Goal: Information Seeking & Learning: Understand process/instructions

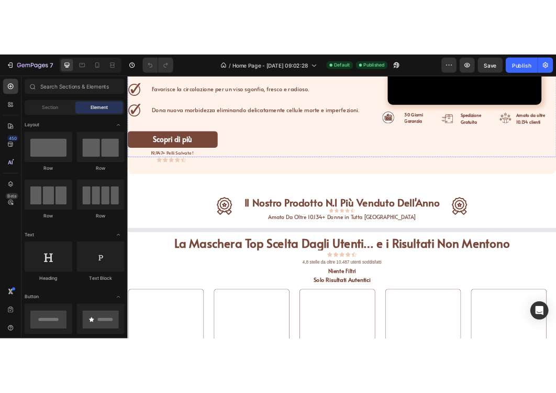
scroll to position [172, 0]
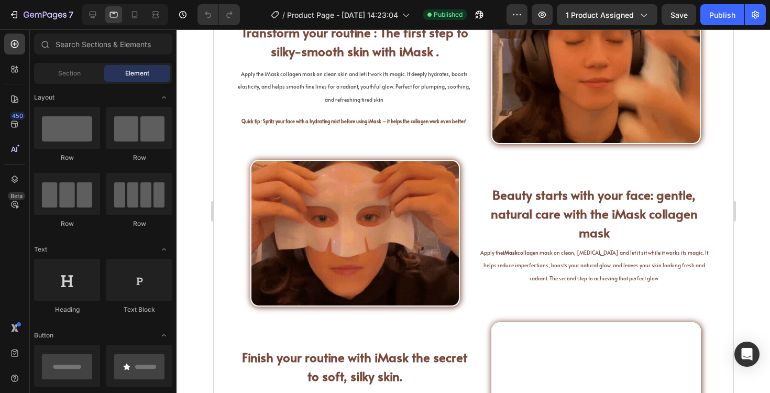
scroll to position [2028, 0]
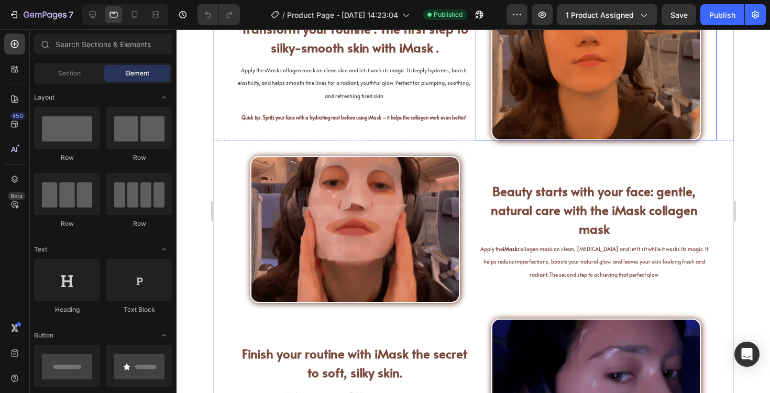
click at [540, 140] on img at bounding box center [595, 67] width 209 height 147
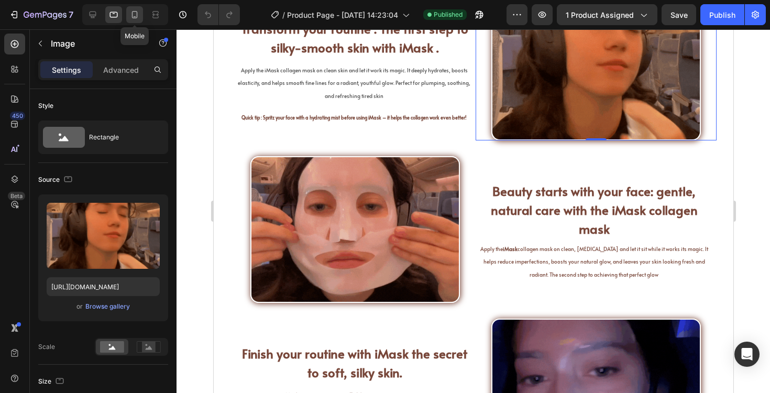
click at [137, 8] on div at bounding box center [134, 14] width 17 height 17
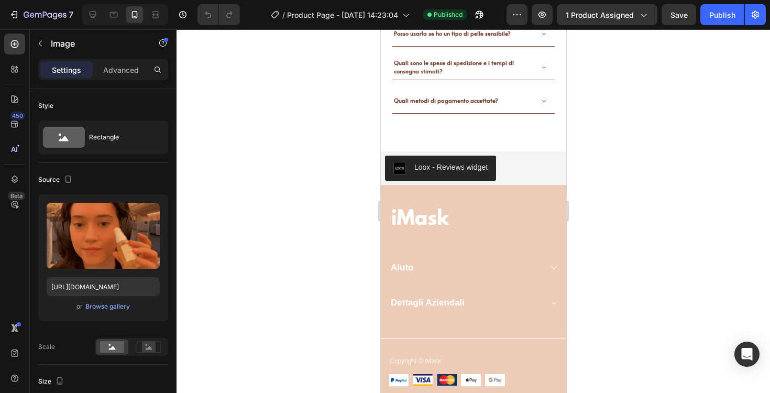
scroll to position [3679, 0]
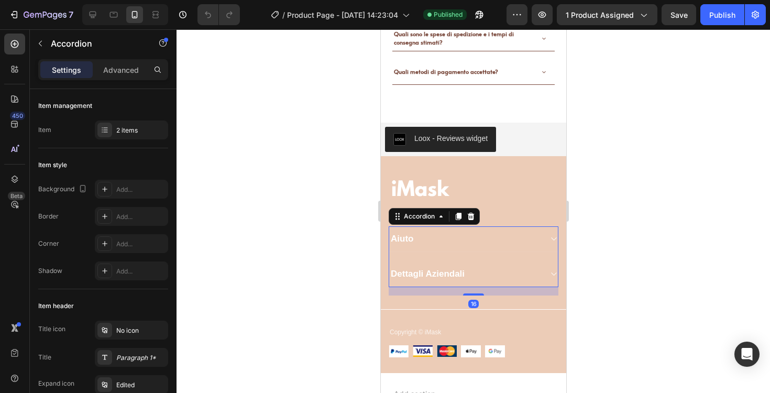
click at [549, 274] on icon at bounding box center [553, 274] width 8 height 8
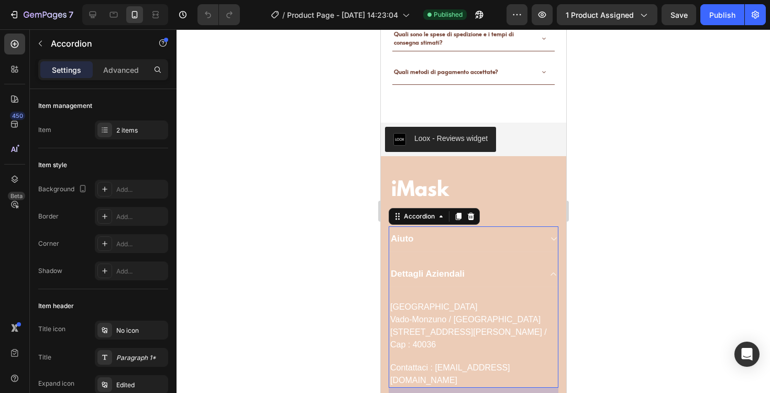
click at [549, 274] on icon at bounding box center [553, 274] width 8 height 8
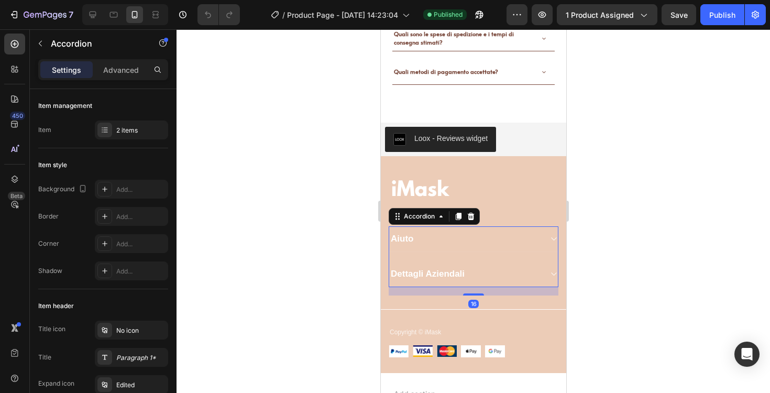
click at [539, 248] on div "Aiuto" at bounding box center [472, 239] width 169 height 26
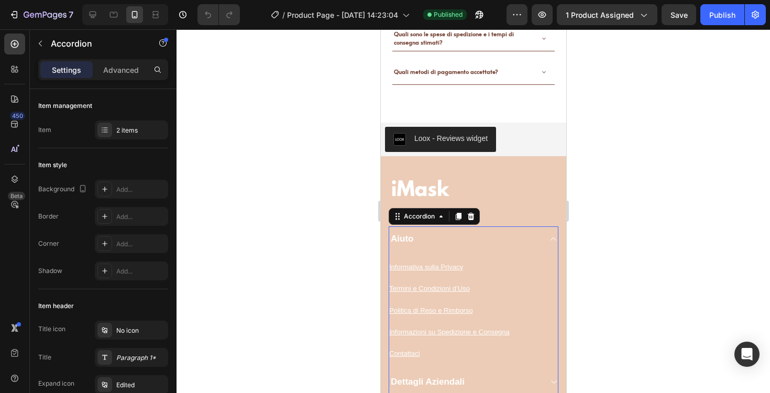
click at [544, 241] on div "Aiuto" at bounding box center [472, 239] width 169 height 26
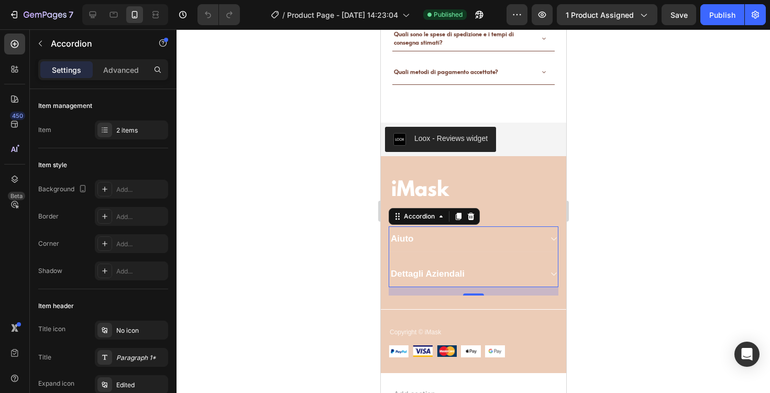
click at [543, 238] on div "Aiuto" at bounding box center [472, 239] width 169 height 26
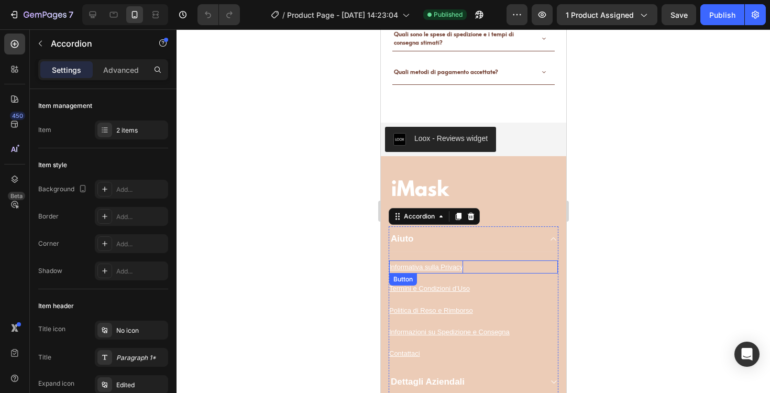
click at [428, 269] on u "Informativa sulla Privacy" at bounding box center [425, 267] width 74 height 8
click at [423, 254] on div "Informativa sulla Privacy Button" at bounding box center [472, 262] width 169 height 21
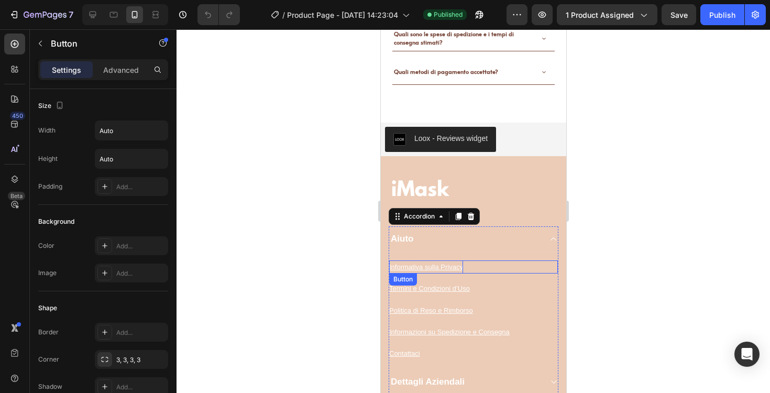
click at [419, 267] on u "Informativa sulla Privacy" at bounding box center [425, 267] width 74 height 8
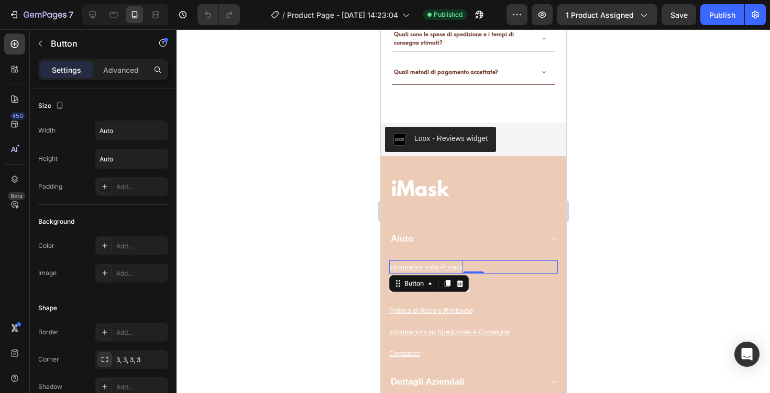
click at [444, 264] on u "Informativa sulla Privacy" at bounding box center [425, 267] width 74 height 8
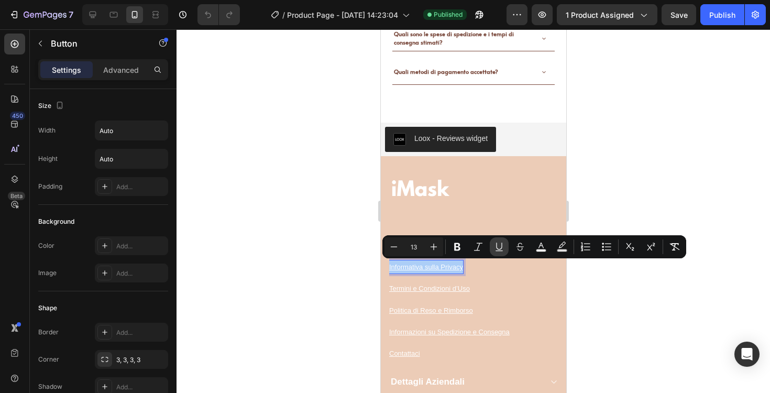
click at [498, 250] on icon "Editor contextual toolbar" at bounding box center [498, 250] width 7 height 1
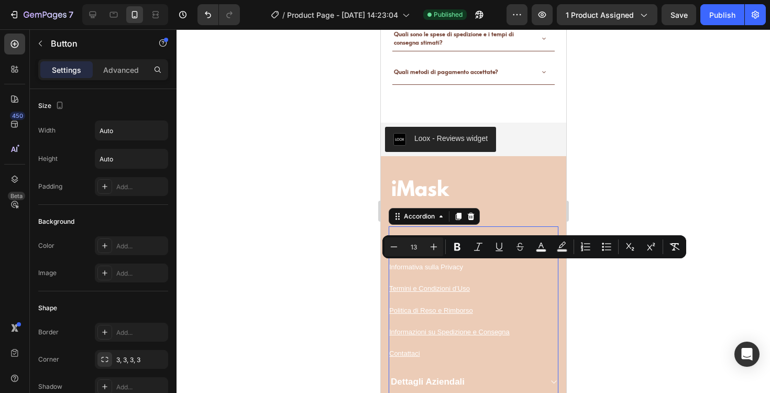
click at [427, 296] on div "Politica di Reso e Rimborso Button" at bounding box center [472, 305] width 169 height 21
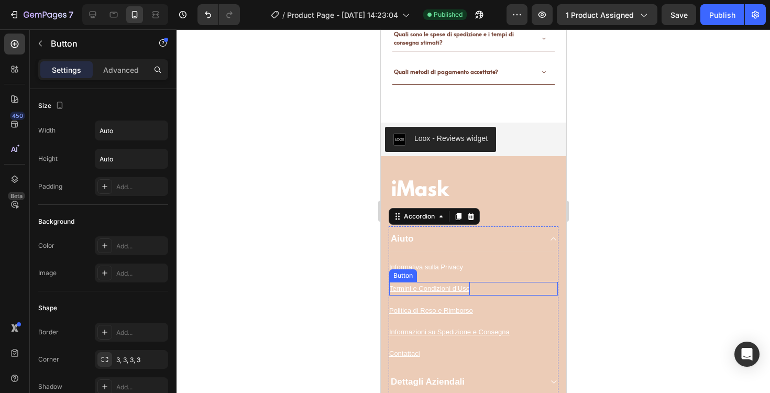
click at [431, 291] on u "Termini e Condizioni d’Uso" at bounding box center [428, 288] width 81 height 8
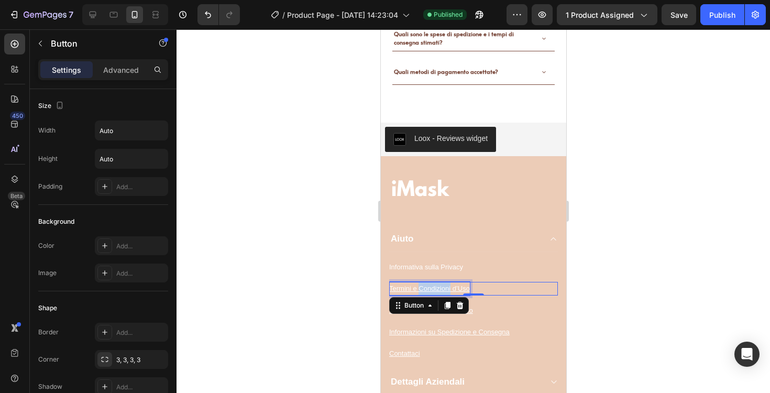
click at [431, 291] on u "Termini e Condizioni d’Uso" at bounding box center [428, 288] width 81 height 8
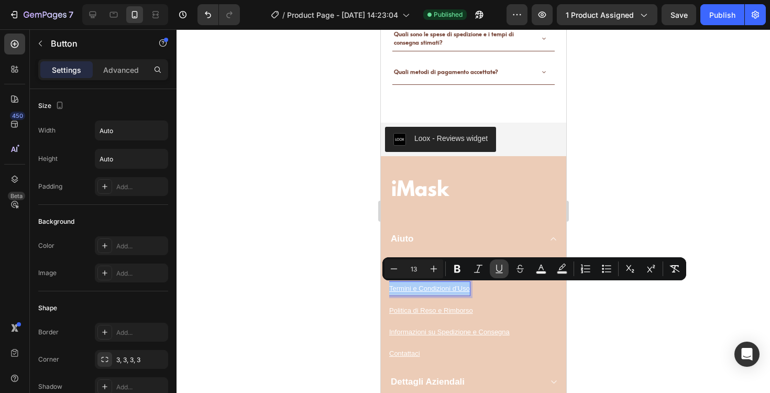
click at [506, 270] on button "Underline" at bounding box center [498, 268] width 19 height 19
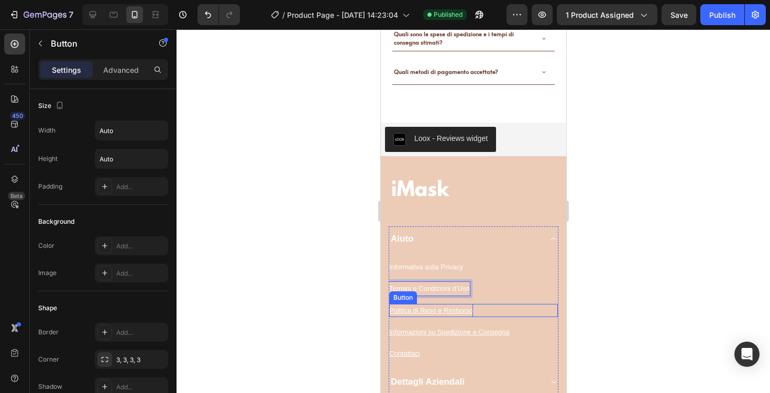
click at [447, 306] on u "Politica di Reso e Rimborso" at bounding box center [430, 310] width 84 height 8
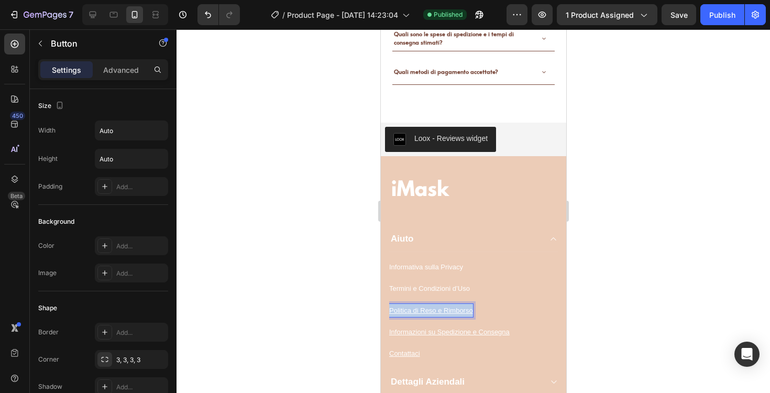
click at [447, 306] on u "Politica di Reso e Rimborso" at bounding box center [430, 310] width 84 height 8
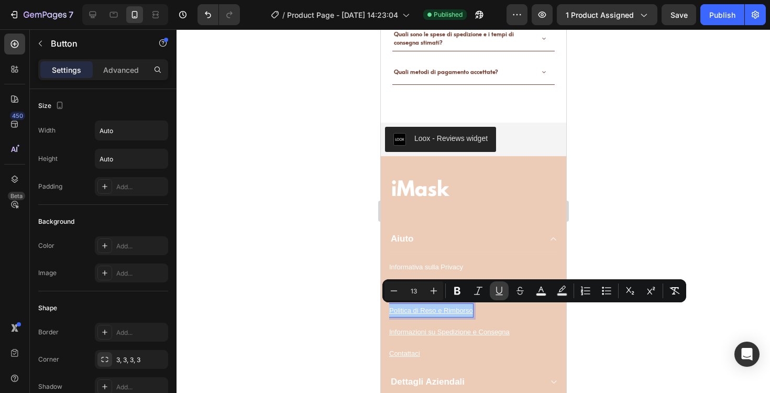
click at [493, 292] on button "Underline" at bounding box center [498, 290] width 19 height 19
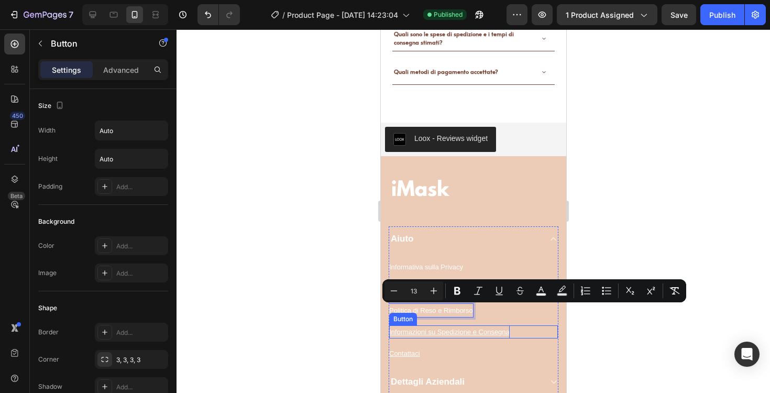
click at [446, 336] on p "Informazioni su Spedizione e Consegna" at bounding box center [448, 331] width 120 height 13
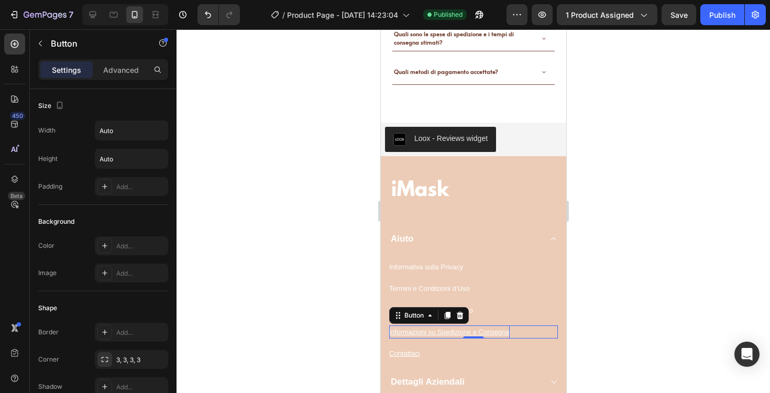
click at [446, 336] on p "Informazioni su Spedizione e Consegna" at bounding box center [448, 331] width 120 height 13
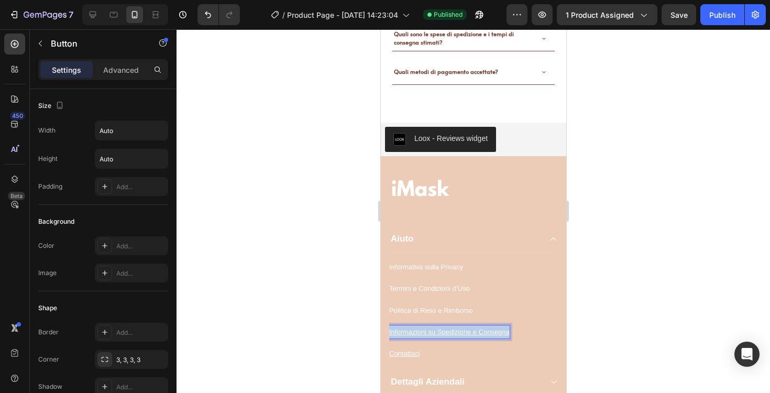
click at [446, 336] on p "Informazioni su Spedizione e Consegna" at bounding box center [448, 331] width 120 height 13
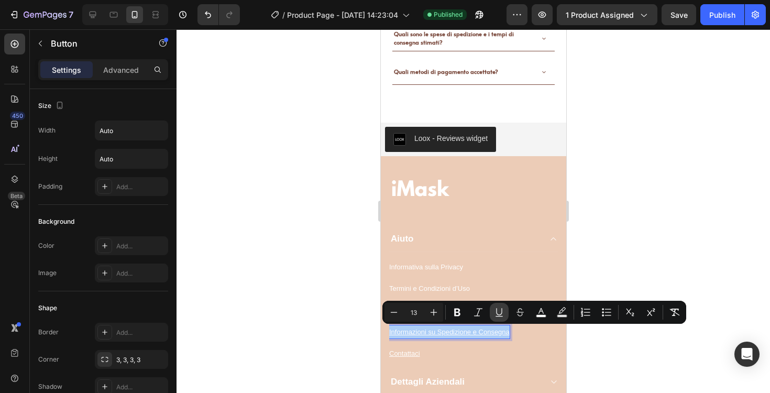
click at [491, 315] on button "Underline" at bounding box center [498, 312] width 19 height 19
click at [400, 356] on u "Contattaci" at bounding box center [403, 353] width 31 height 8
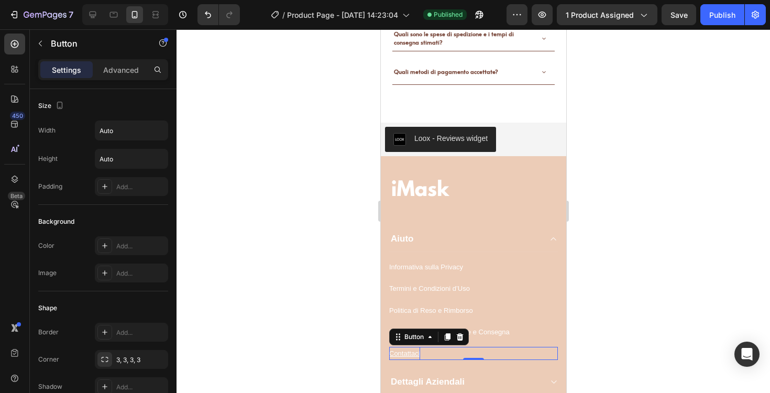
click at [400, 356] on u "Contattaci" at bounding box center [403, 353] width 31 height 8
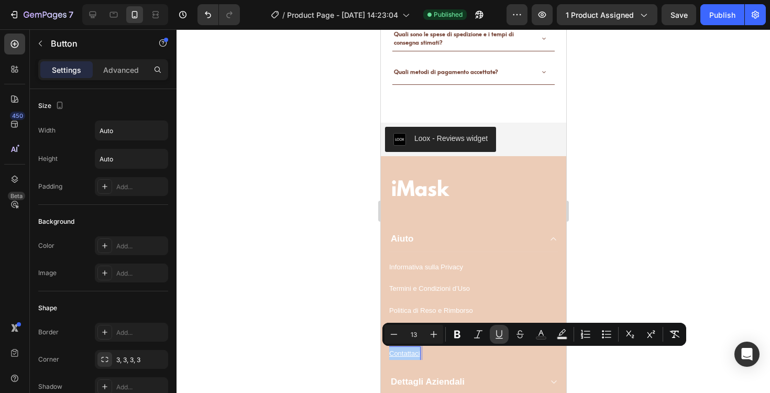
click at [499, 340] on button "Underline" at bounding box center [498, 334] width 19 height 19
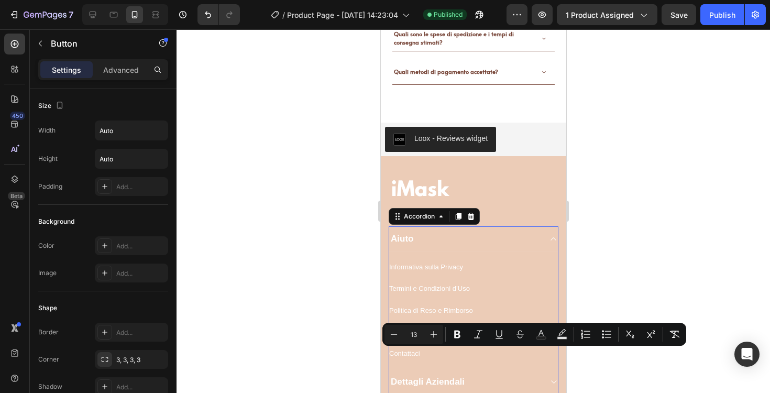
click at [504, 279] on div "Termini e Condizioni d’Uso Button" at bounding box center [472, 283] width 169 height 21
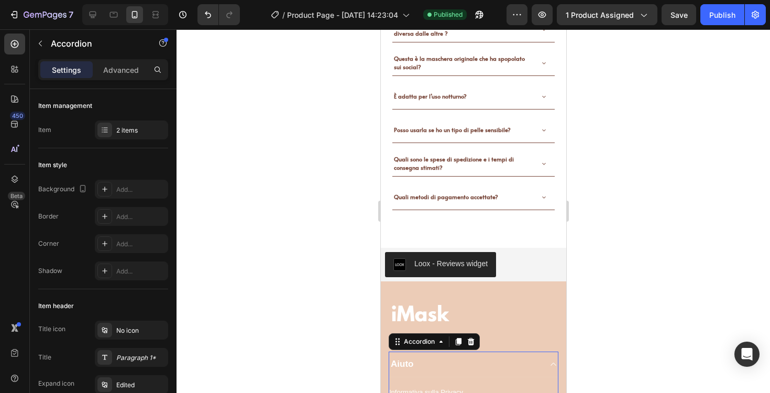
scroll to position [3548, 0]
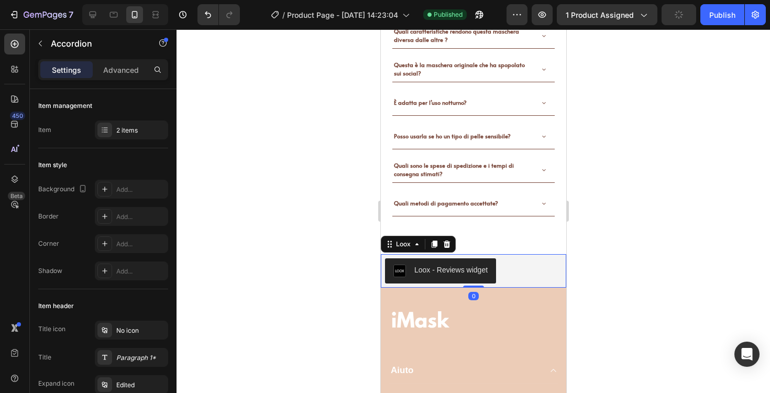
click at [509, 254] on div "Loox - Reviews widget" at bounding box center [472, 271] width 185 height 34
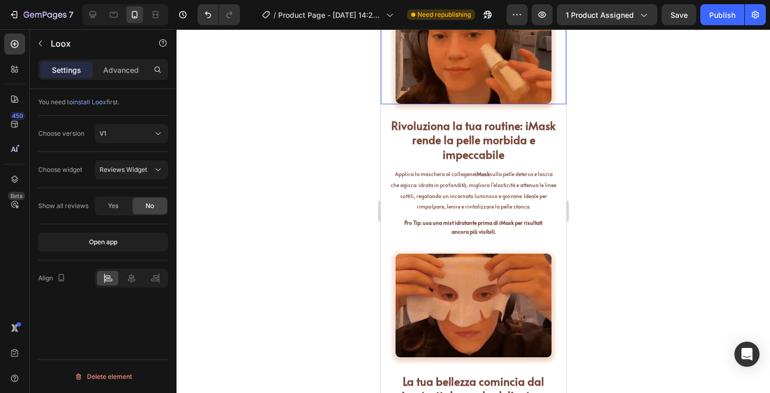
scroll to position [2018, 0]
